Goal: Task Accomplishment & Management: Use online tool/utility

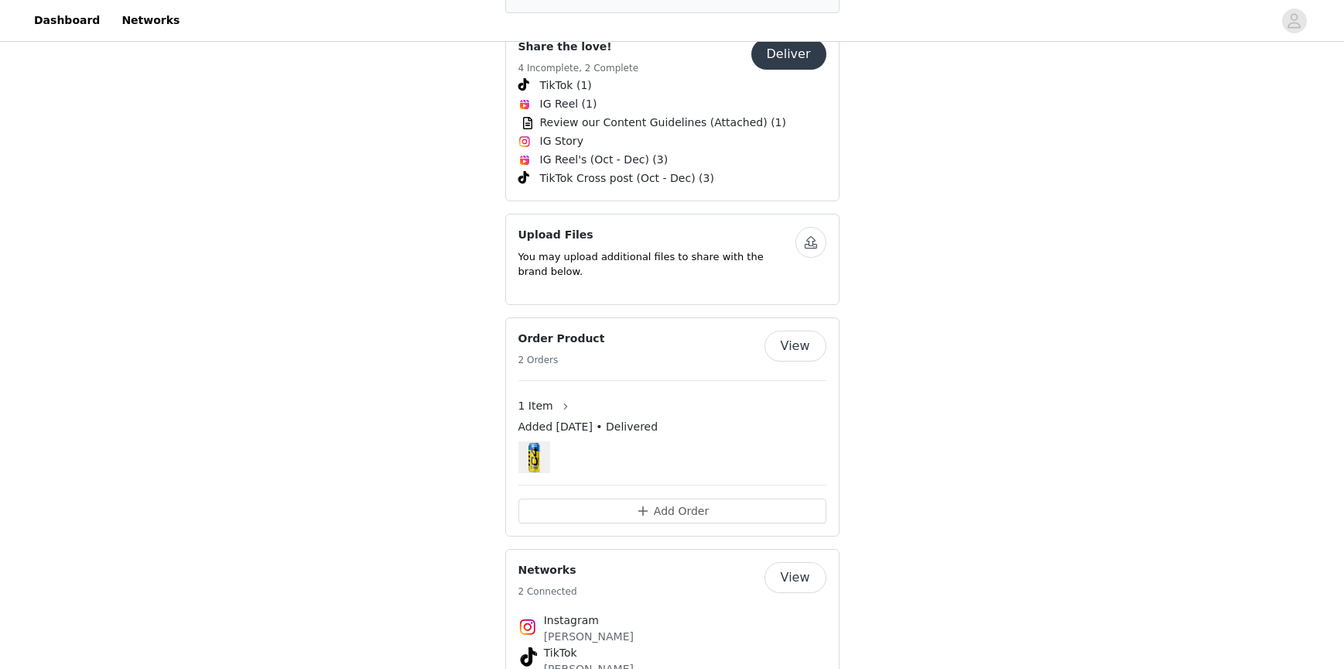
scroll to position [1107, 0]
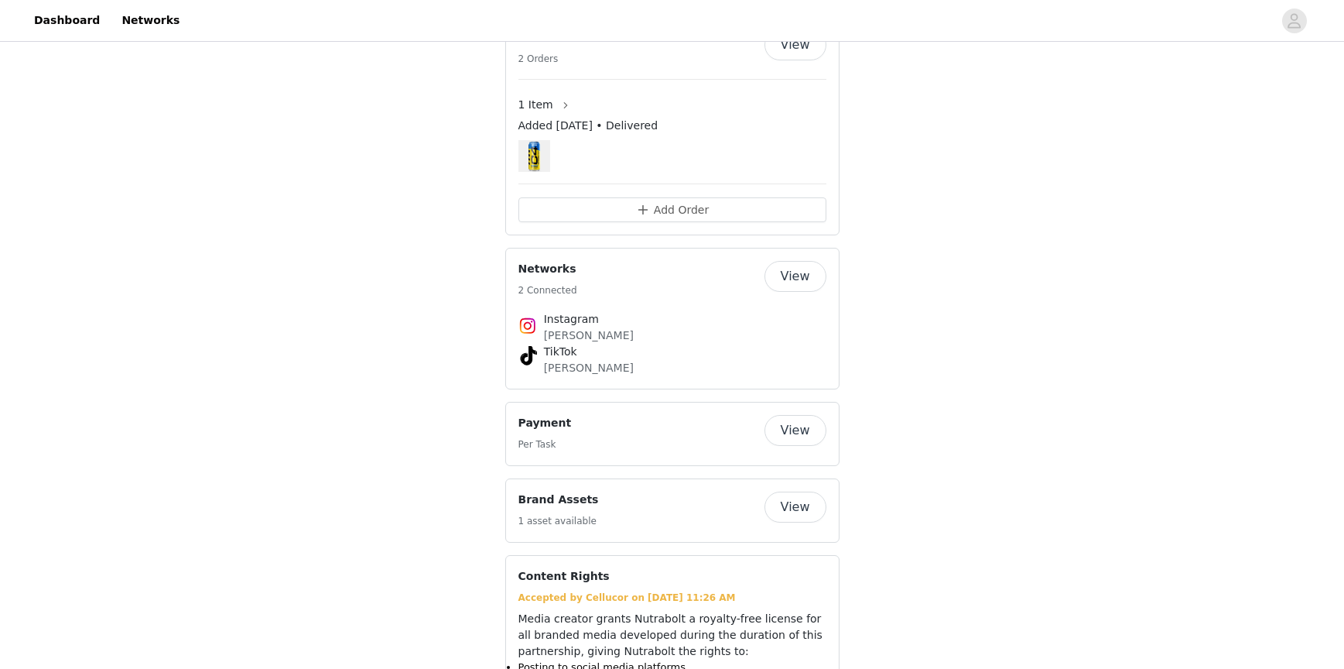
click at [711, 415] on div "Payment Per Task" at bounding box center [641, 434] width 246 height 38
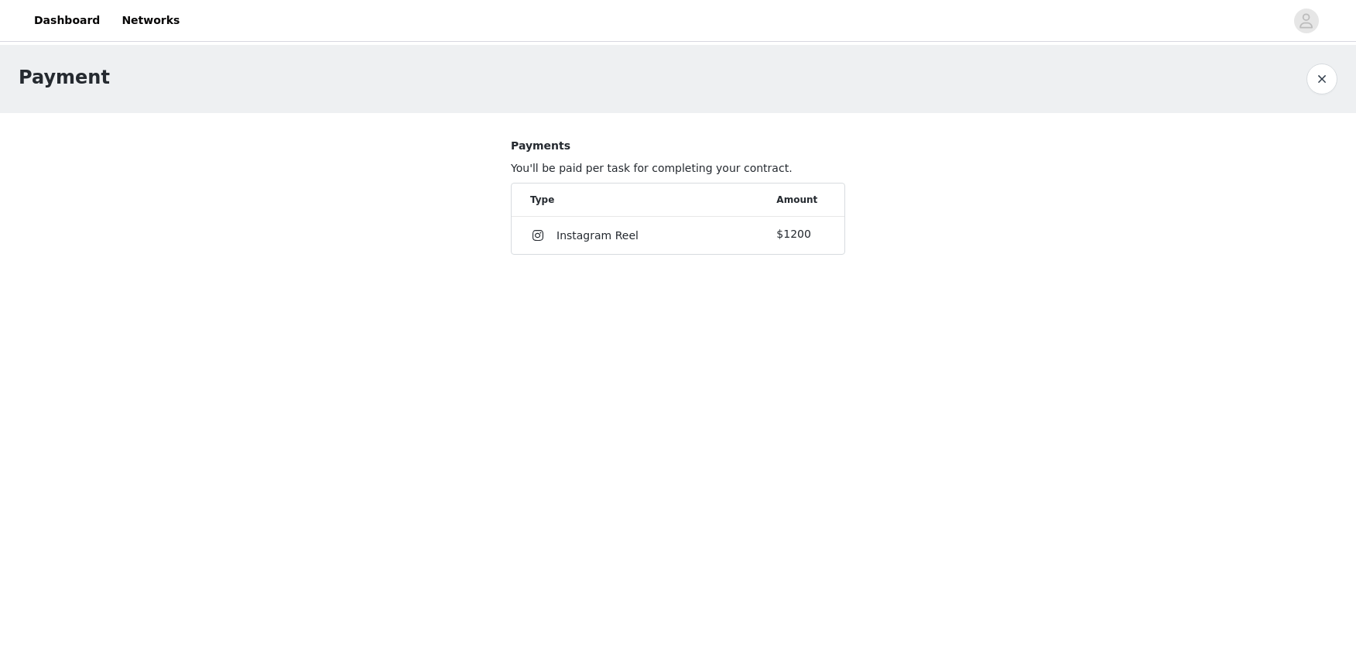
click at [815, 238] on div "$1200" at bounding box center [801, 234] width 50 height 16
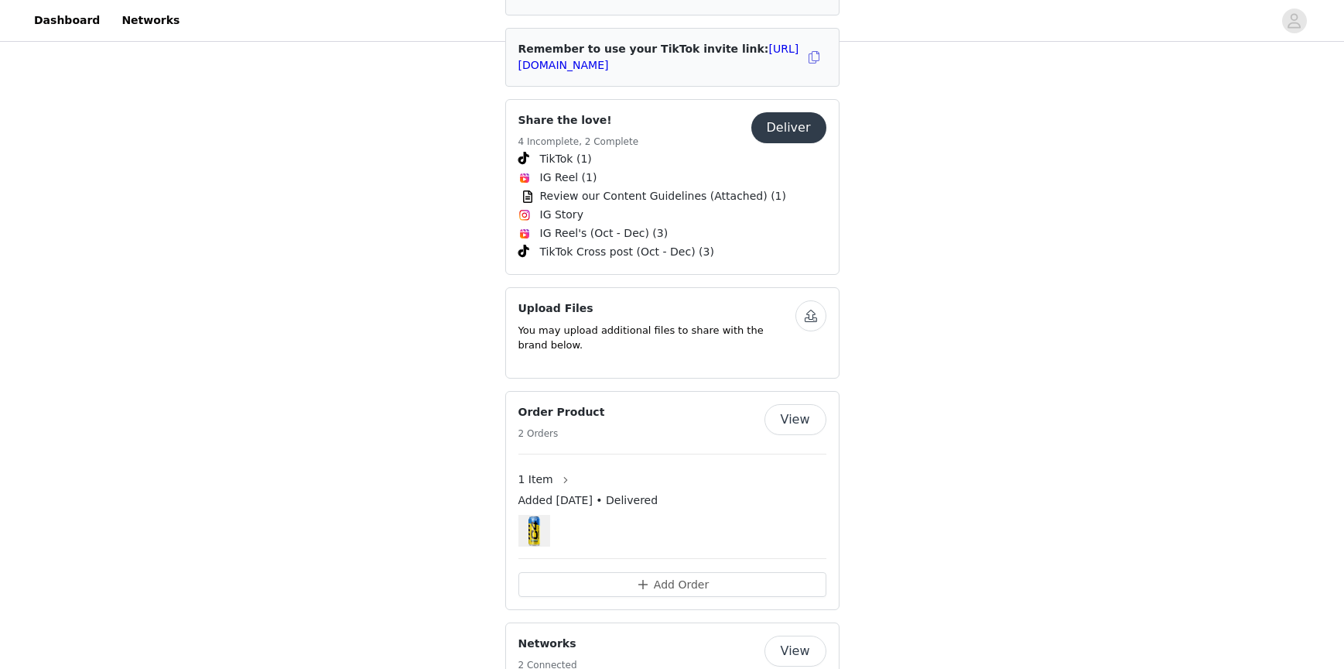
scroll to position [1022, 0]
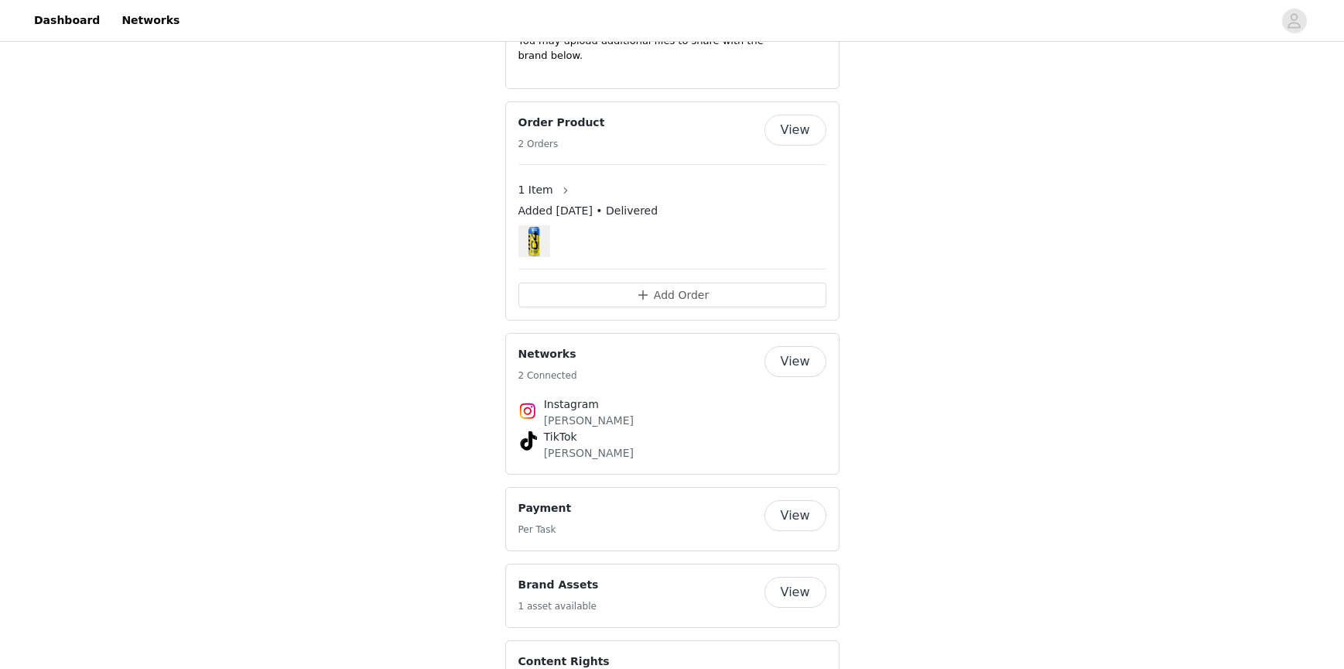
click at [654, 500] on div "Payment Per Task" at bounding box center [641, 519] width 246 height 38
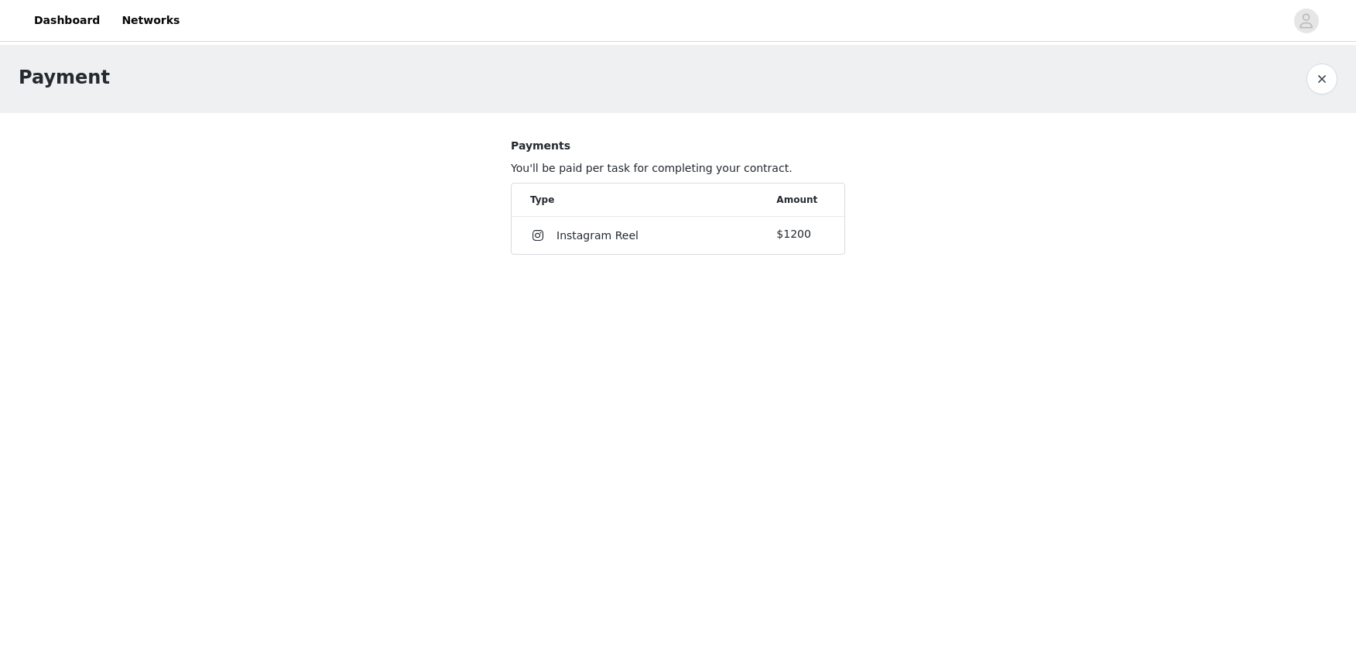
click at [1322, 76] on button "button" at bounding box center [1321, 78] width 31 height 31
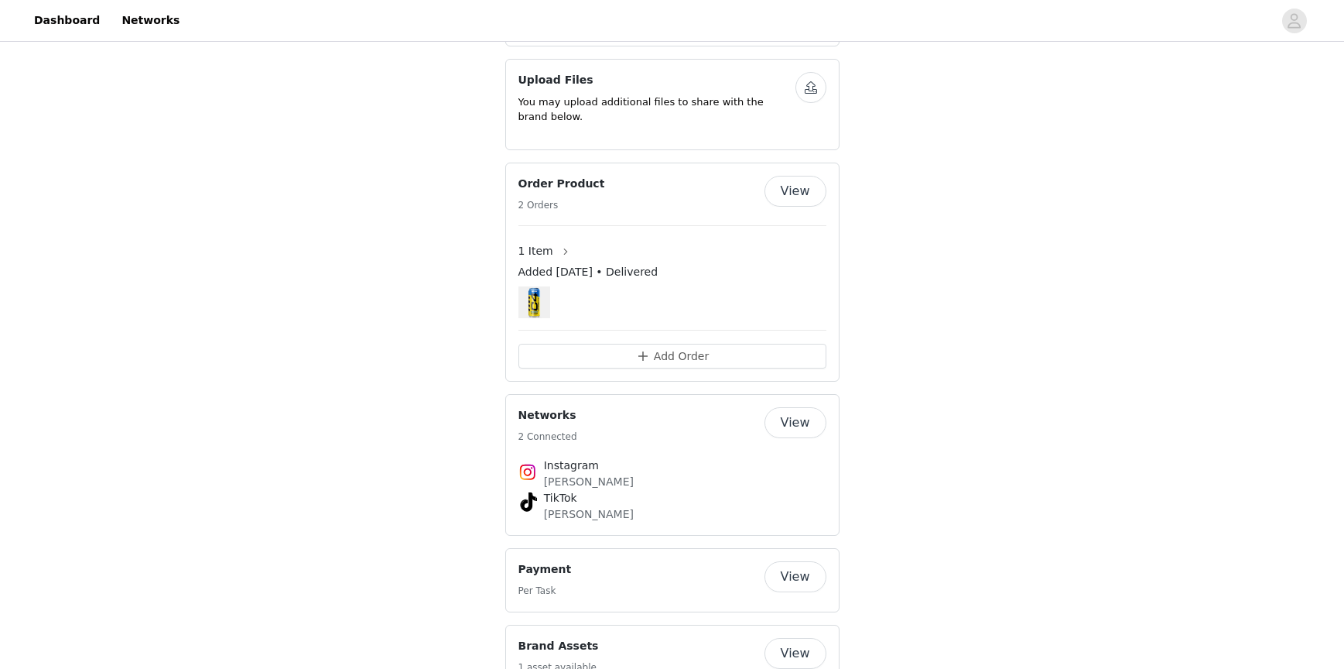
scroll to position [1054, 0]
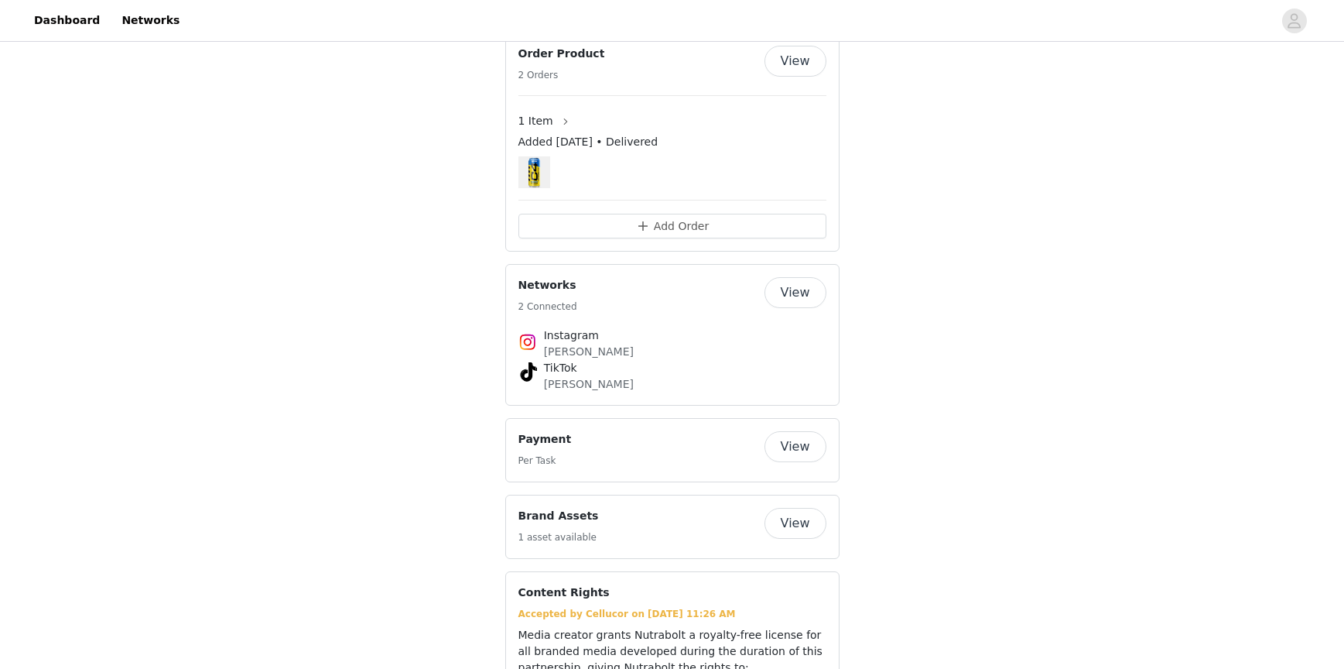
click at [788, 431] on button "View" at bounding box center [796, 446] width 62 height 31
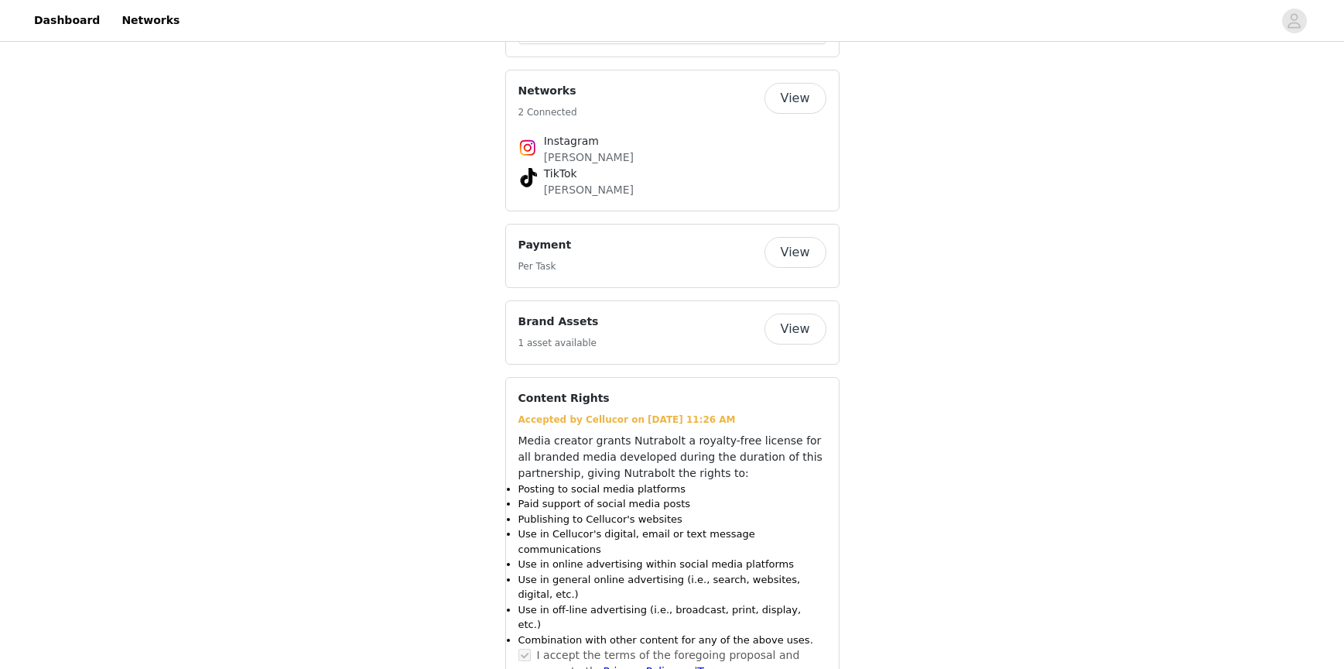
scroll to position [1271, 0]
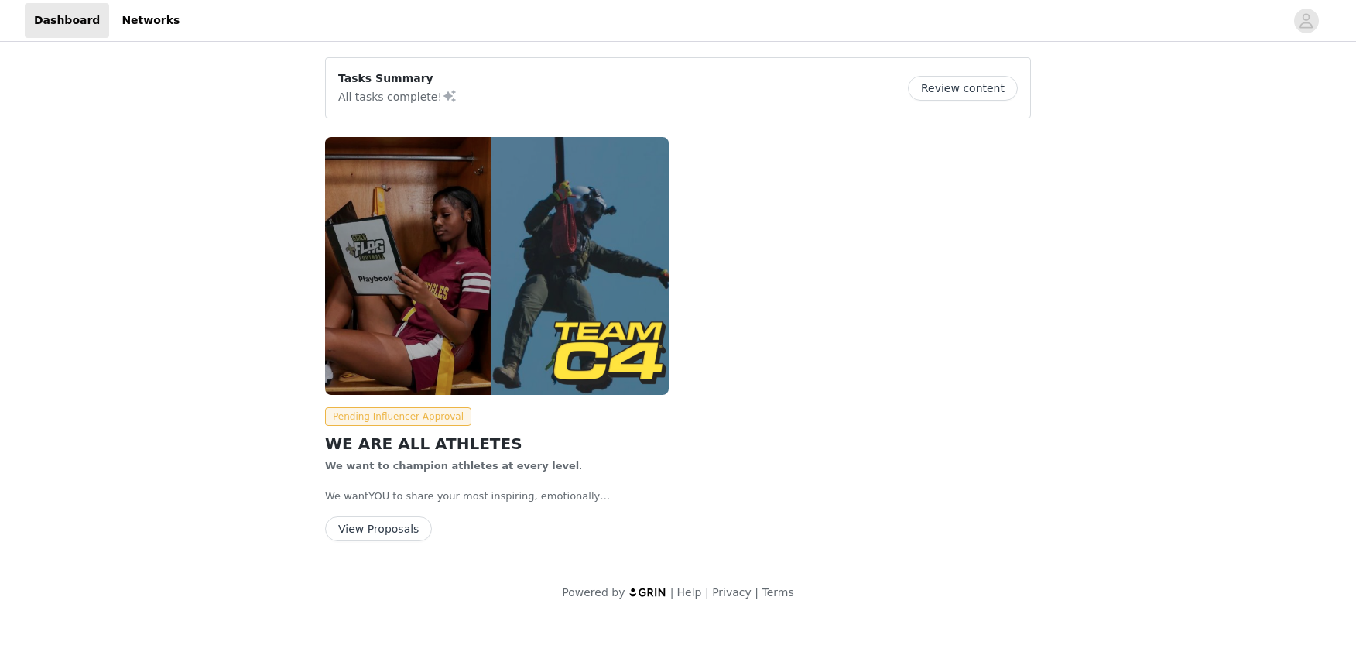
click at [401, 522] on button "View Proposals" at bounding box center [378, 528] width 107 height 25
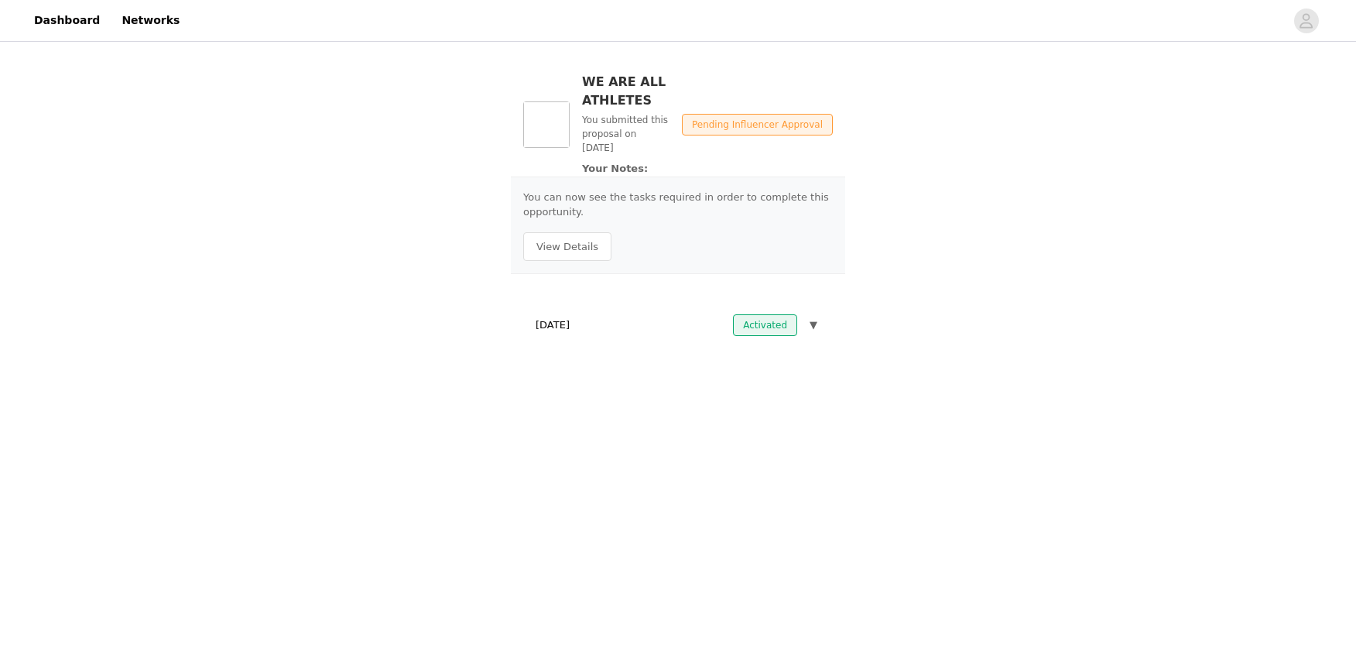
click at [532, 116] on img at bounding box center [546, 124] width 46 height 46
click at [571, 244] on button "View Details" at bounding box center [567, 246] width 88 height 29
